Goal: Transaction & Acquisition: Purchase product/service

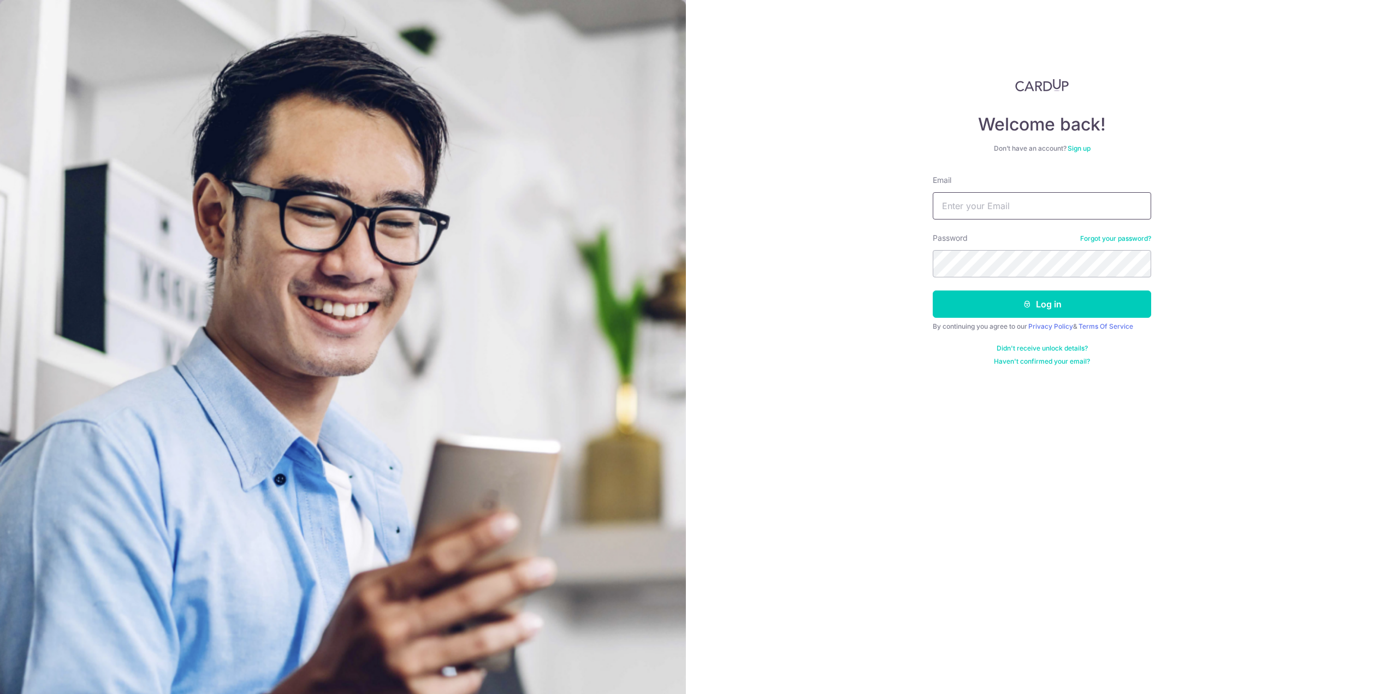
click at [1068, 210] on input "Email" at bounding box center [1042, 205] width 218 height 27
type input "[EMAIL_ADDRESS][DOMAIN_NAME]"
click at [933, 291] on button "Log in" at bounding box center [1042, 304] width 218 height 27
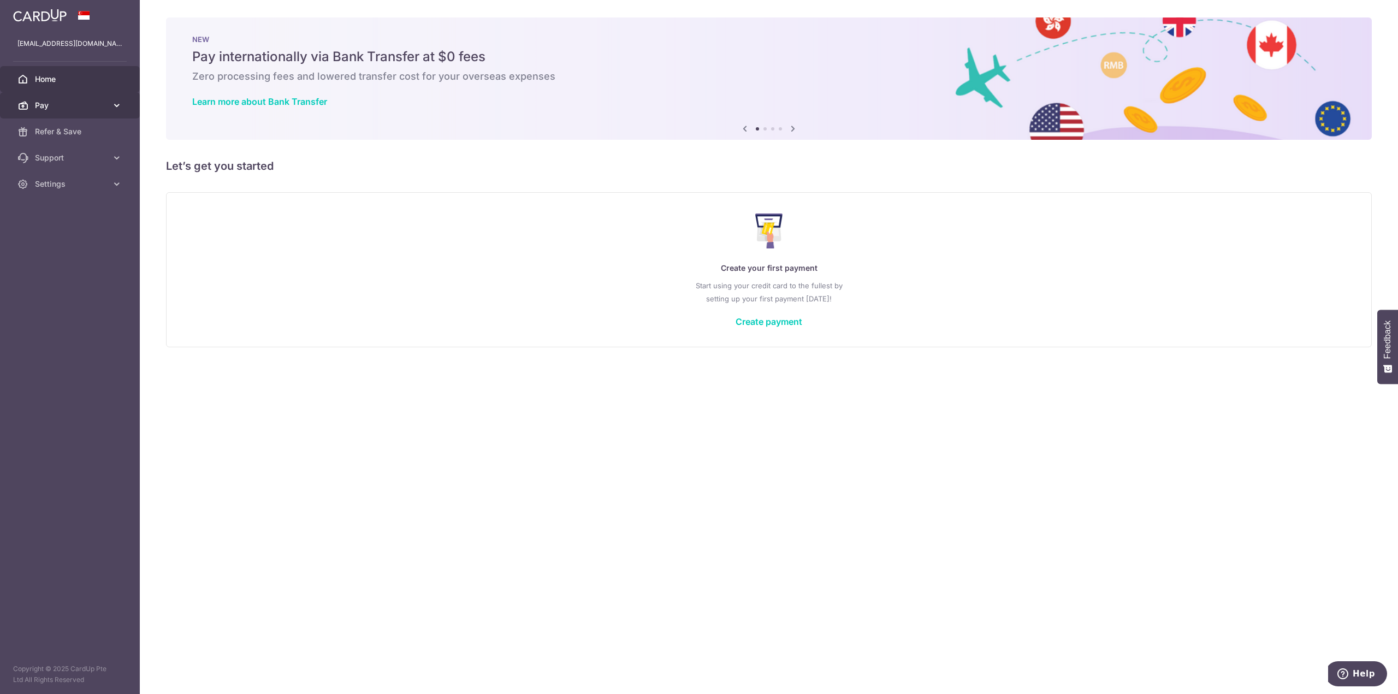
click at [91, 106] on span "Pay" at bounding box center [71, 105] width 72 height 11
click at [77, 132] on span "Payments" at bounding box center [71, 131] width 72 height 11
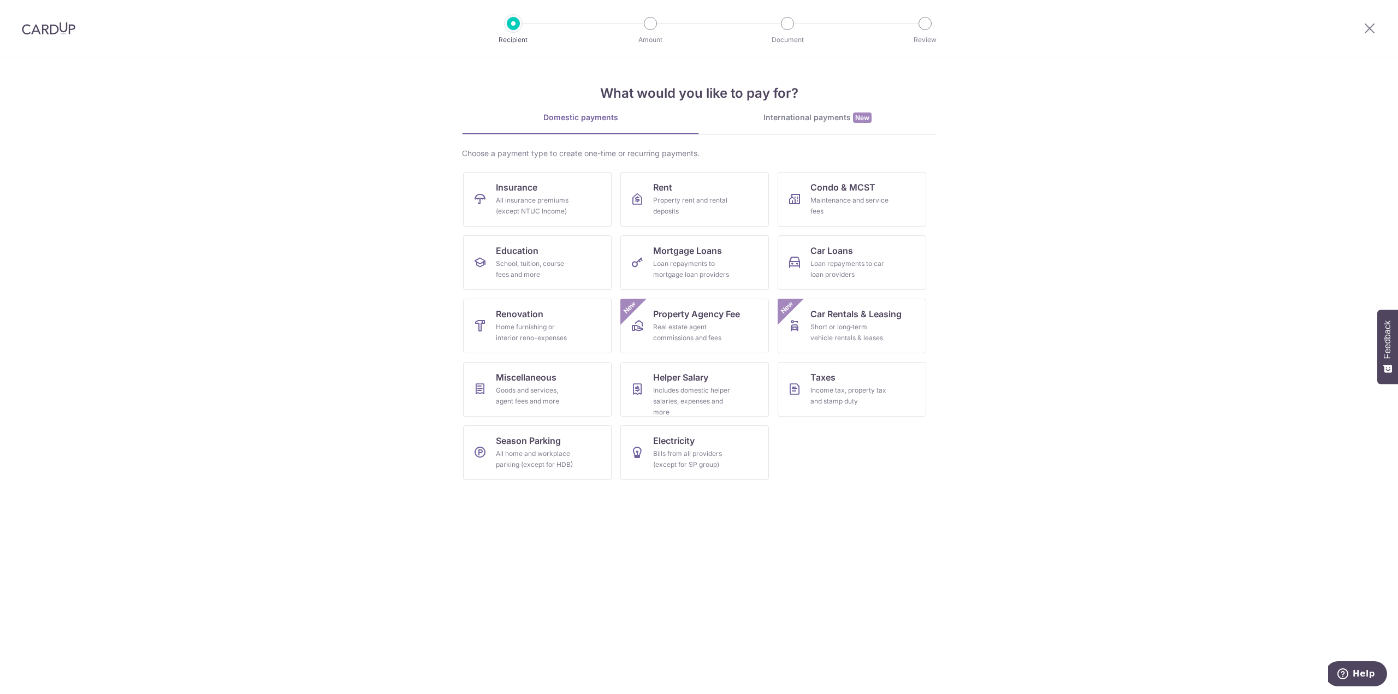
click at [41, 27] on img at bounding box center [49, 28] width 54 height 13
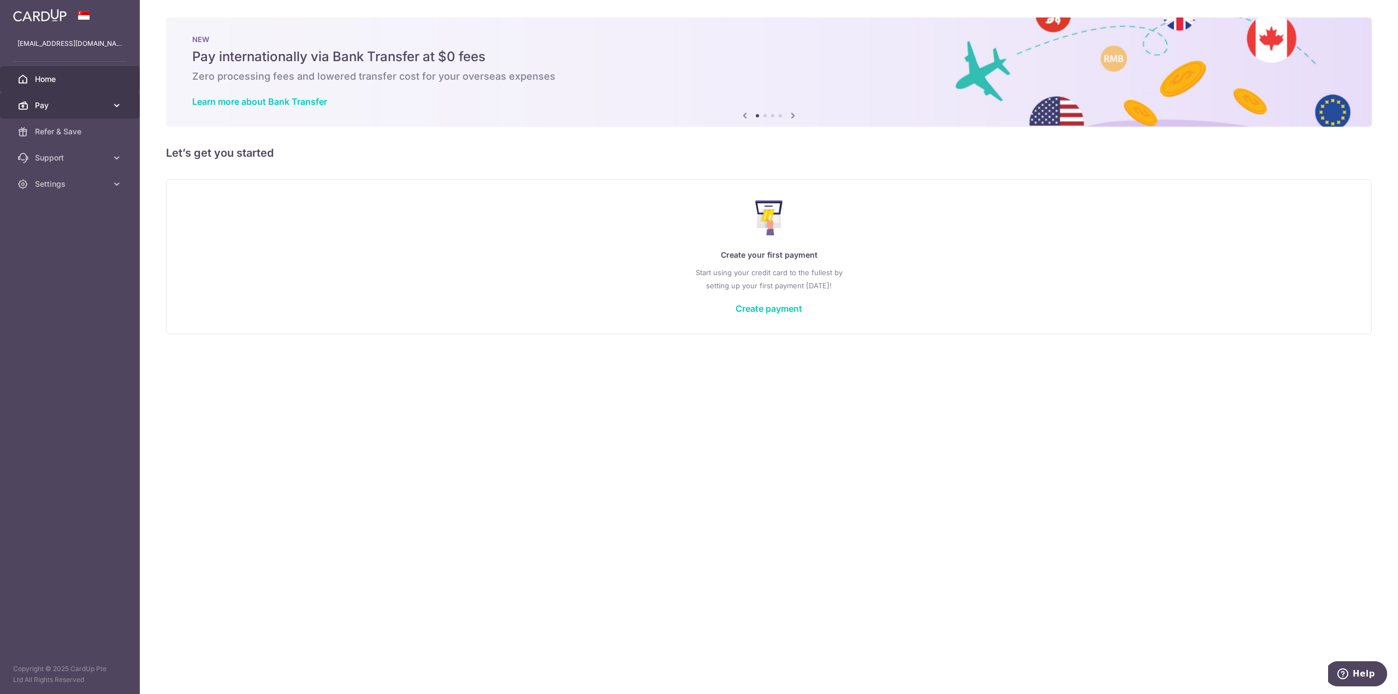
click at [87, 110] on span "Pay" at bounding box center [71, 105] width 72 height 11
click at [72, 107] on span "Pay" at bounding box center [71, 105] width 72 height 11
click at [67, 143] on link "Payments" at bounding box center [70, 132] width 140 height 26
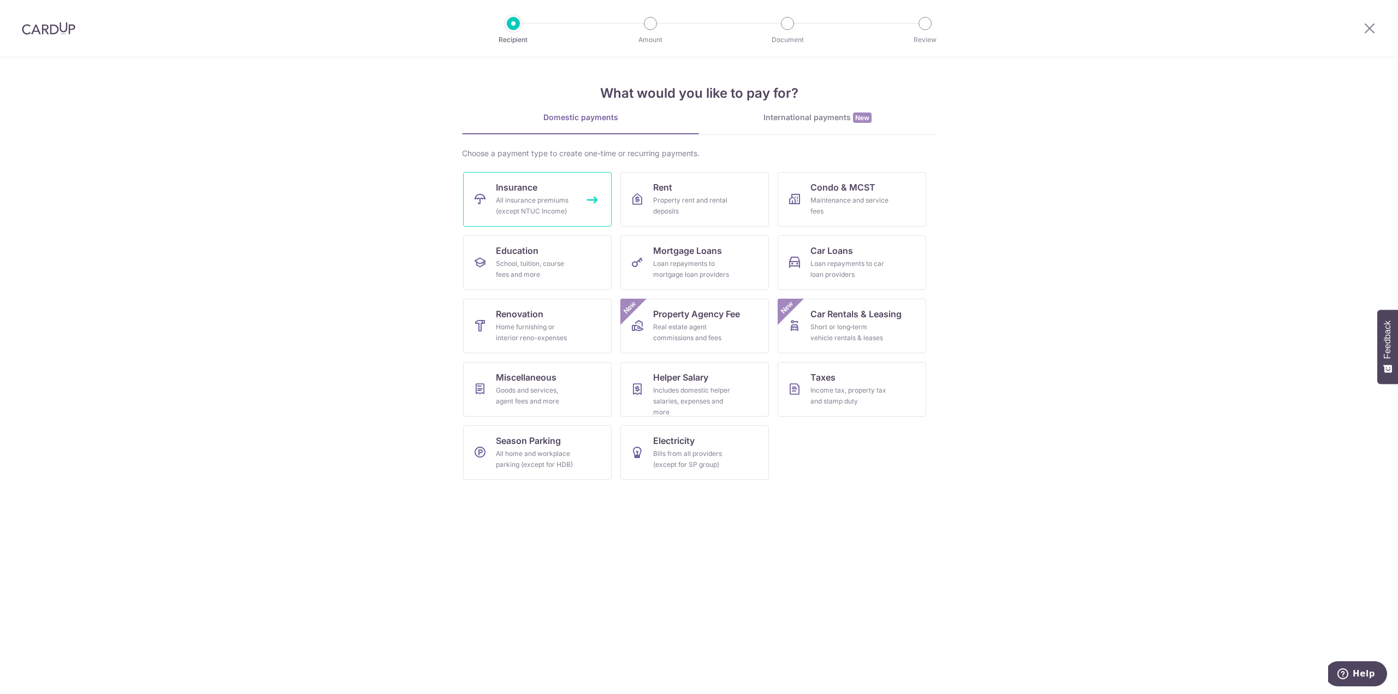
click at [509, 200] on div "All insurance premiums (except NTUC Income)" at bounding box center [535, 206] width 79 height 22
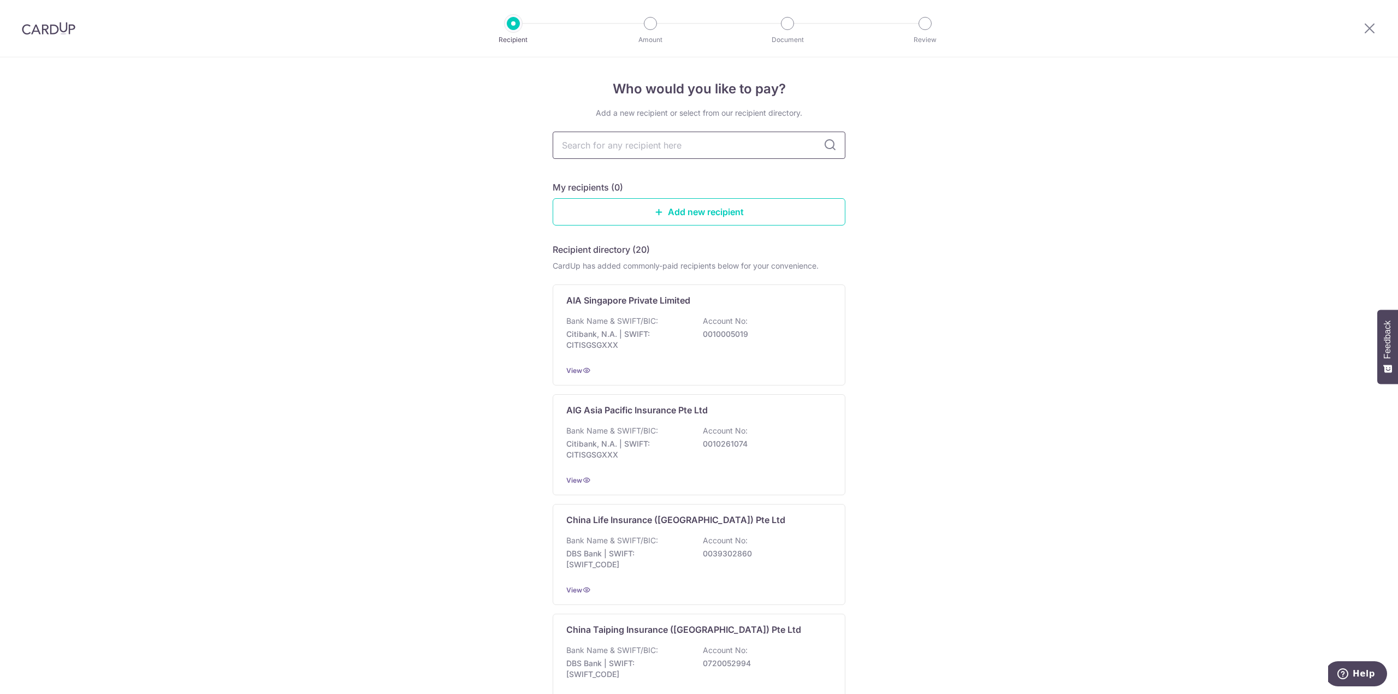
click at [687, 153] on input "text" at bounding box center [699, 145] width 293 height 27
type input "prudential"
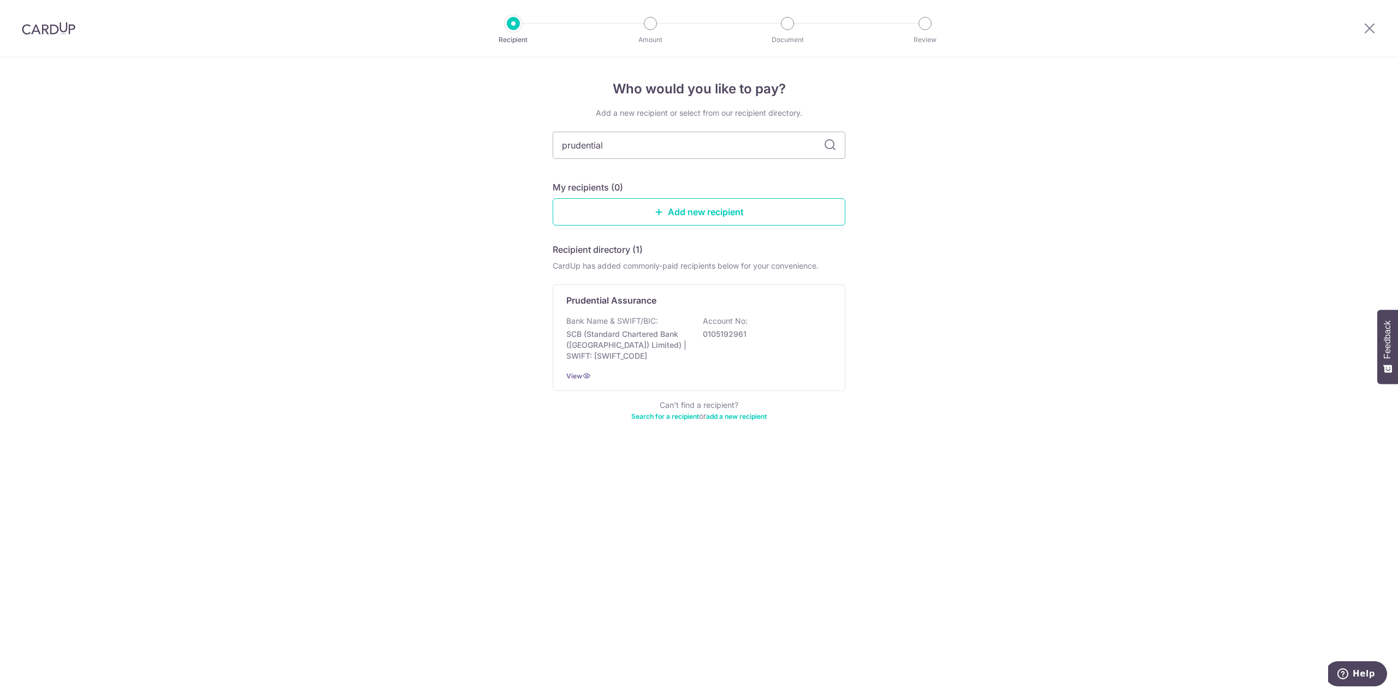
click at [831, 144] on icon at bounding box center [830, 145] width 13 height 13
drag, startPoint x: 779, startPoint y: 224, endPoint x: 770, endPoint y: 220, distance: 10.3
click at [779, 224] on link "Add new recipient" at bounding box center [699, 211] width 293 height 27
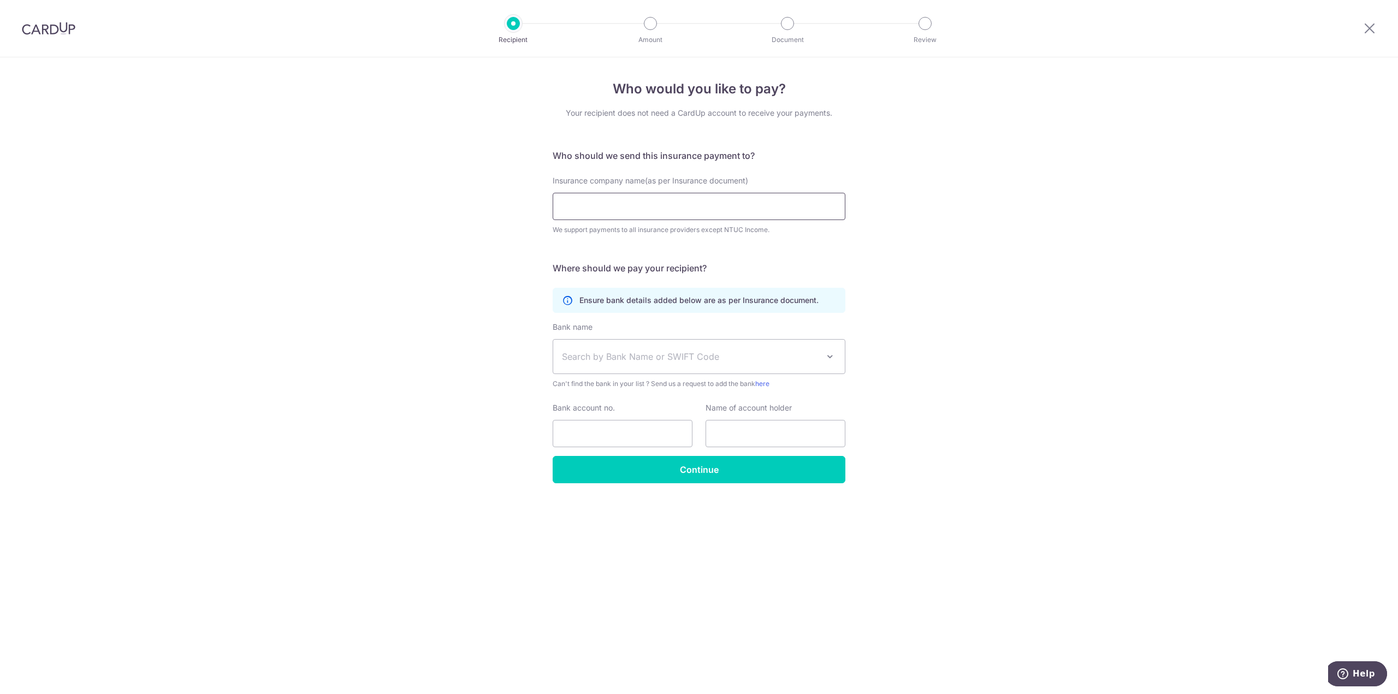
click at [766, 217] on input "Insurance company name(as per Insurance document)" at bounding box center [699, 206] width 293 height 27
